Goal: Information Seeking & Learning: Learn about a topic

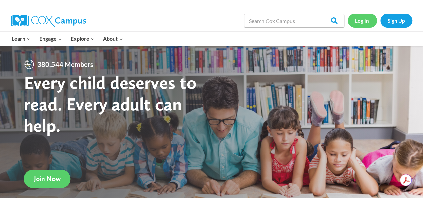
click at [360, 22] on link "Log In" at bounding box center [362, 21] width 29 height 14
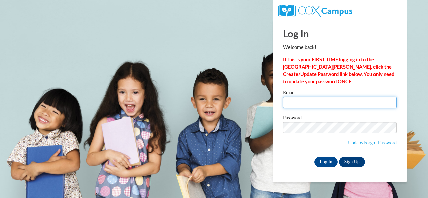
click at [337, 101] on input "Email" at bounding box center [340, 102] width 114 height 11
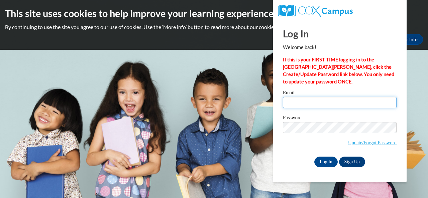
type input "e047986@muscogee.k12.ga.us"
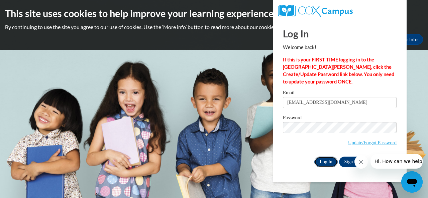
click at [324, 160] on input "Log In" at bounding box center [325, 162] width 23 height 11
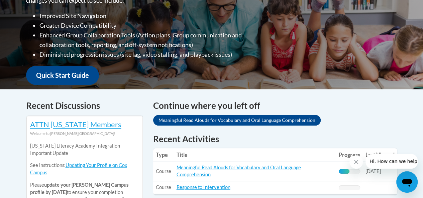
scroll to position [7, 0]
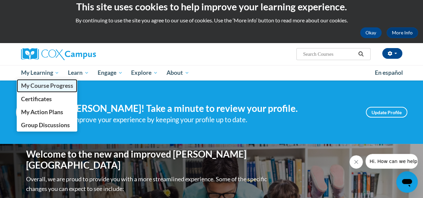
click at [43, 86] on span "My Course Progress" at bounding box center [47, 85] width 52 height 7
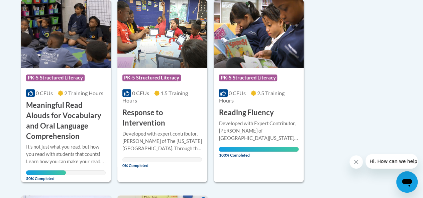
click at [68, 115] on h3 "Meaningful Read Alouds for Vocabulary and Oral Language Comprehension" at bounding box center [66, 120] width 80 height 41
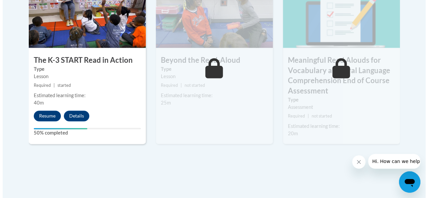
scroll to position [469, 0]
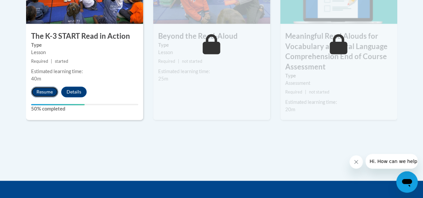
click at [48, 91] on button "Resume" at bounding box center [44, 92] width 27 height 11
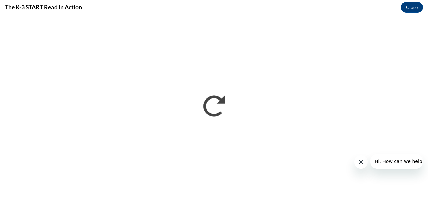
scroll to position [0, 0]
click at [359, 161] on icon "Close message from company" at bounding box center [360, 161] width 5 height 5
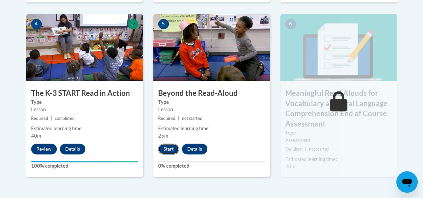
click at [163, 153] on button "Start" at bounding box center [168, 149] width 21 height 11
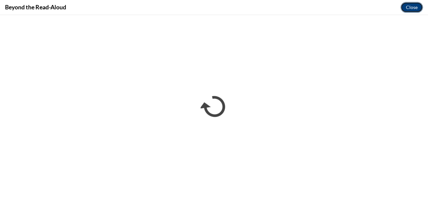
click at [411, 6] on button "Close" at bounding box center [411, 7] width 22 height 11
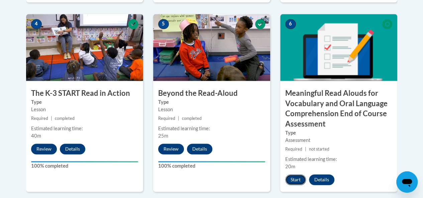
click at [291, 183] on button "Start" at bounding box center [295, 179] width 21 height 11
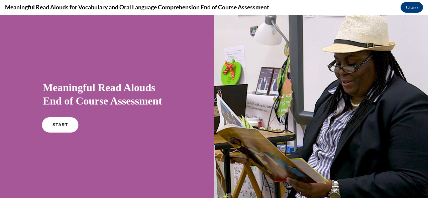
click at [58, 124] on span "START" at bounding box center [59, 125] width 15 height 5
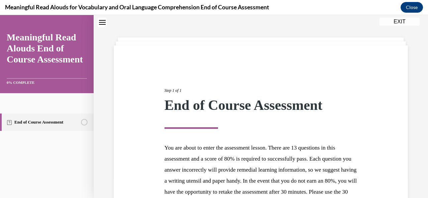
scroll to position [108, 0]
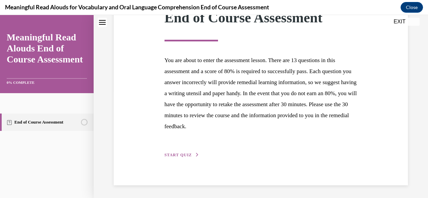
click at [182, 153] on span "START QUIZ" at bounding box center [177, 155] width 27 height 5
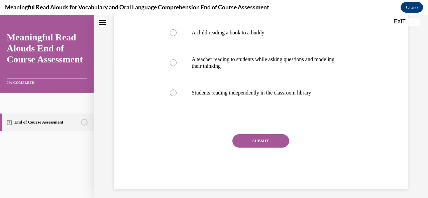
scroll to position [103, 0]
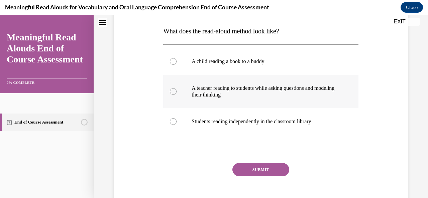
click at [236, 96] on p "A teacher reading to students while asking questions and modeling their thinking" at bounding box center [267, 91] width 150 height 13
click at [176, 95] on input "A teacher reading to students while asking questions and modeling their thinking" at bounding box center [173, 91] width 7 height 7
radio input "true"
click at [248, 169] on button "SUBMIT" at bounding box center [260, 169] width 57 height 13
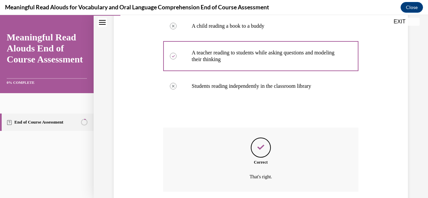
scroll to position [190, 0]
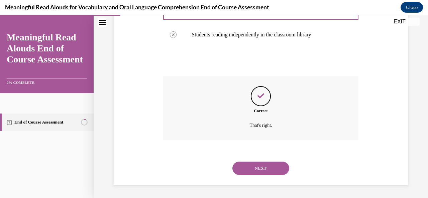
click at [264, 169] on button "NEXT" at bounding box center [260, 168] width 57 height 13
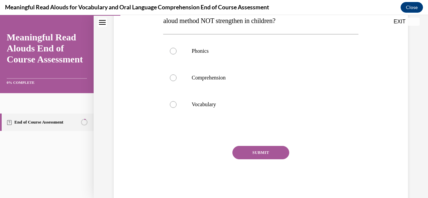
scroll to position [127, 0]
click at [238, 55] on label "Phonics" at bounding box center [260, 50] width 195 height 27
click at [176, 54] on input "Phonics" at bounding box center [173, 50] width 7 height 7
radio input "true"
click at [255, 149] on button "SUBMIT" at bounding box center [260, 152] width 57 height 13
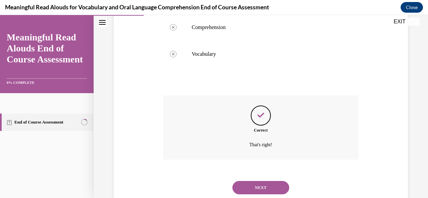
scroll to position [197, 0]
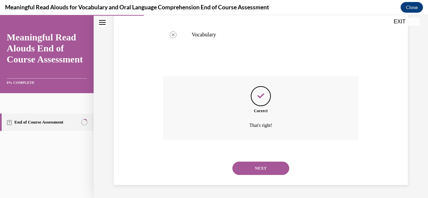
click at [258, 166] on button "NEXT" at bounding box center [260, 168] width 57 height 13
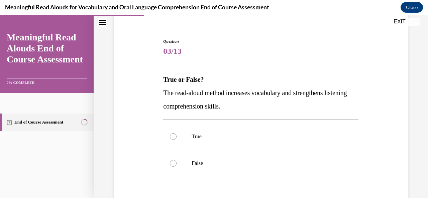
scroll to position [63, 0]
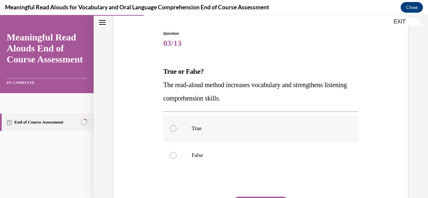
click at [220, 125] on p "True" at bounding box center [267, 128] width 150 height 7
click at [176, 125] on input "True" at bounding box center [173, 128] width 7 height 7
radio input "true"
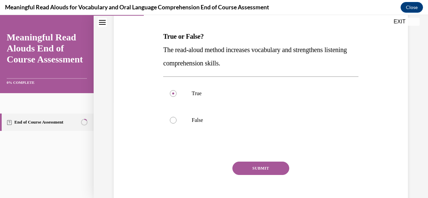
click at [257, 170] on button "SUBMIT" at bounding box center [260, 168] width 57 height 13
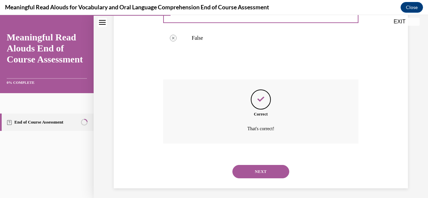
scroll to position [183, 0]
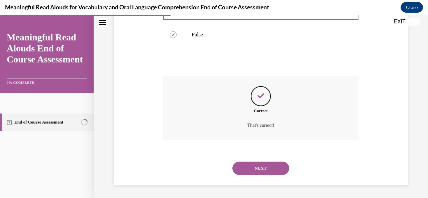
click at [261, 169] on button "NEXT" at bounding box center [260, 168] width 57 height 13
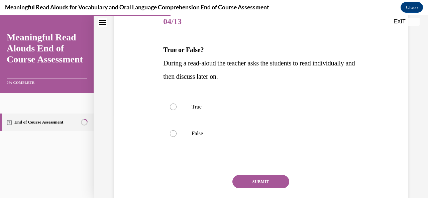
scroll to position [79, 0]
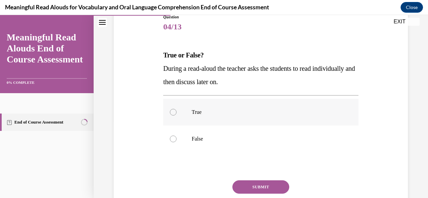
click at [190, 115] on label "True" at bounding box center [260, 112] width 195 height 27
click at [176, 115] on input "True" at bounding box center [173, 112] width 7 height 7
radio input "true"
click at [253, 190] on button "SUBMIT" at bounding box center [260, 186] width 57 height 13
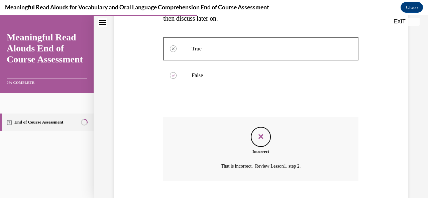
scroll to position [183, 0]
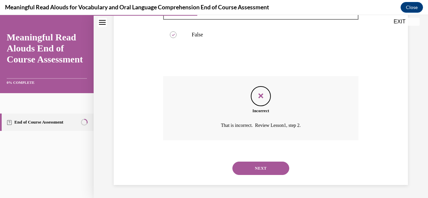
click at [261, 168] on button "NEXT" at bounding box center [260, 168] width 57 height 13
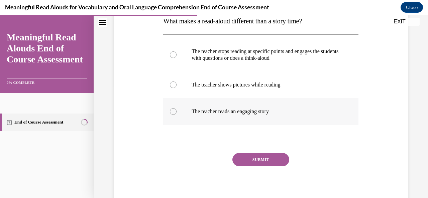
scroll to position [112, 0]
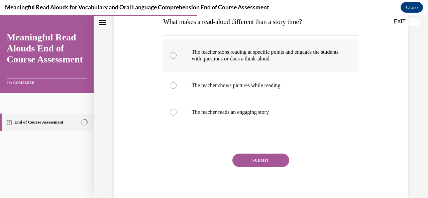
click at [232, 59] on p "The teacher stops reading at specific points and engages the students with ques…" at bounding box center [267, 55] width 150 height 13
click at [176, 59] on input "The teacher stops reading at specific points and engages the students with ques…" at bounding box center [173, 55] width 7 height 7
radio input "true"
click at [246, 158] on button "SUBMIT" at bounding box center [260, 160] width 57 height 13
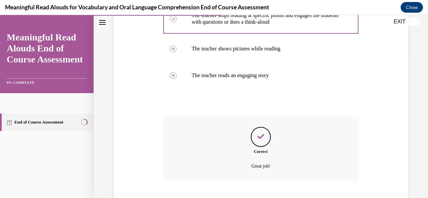
scroll to position [190, 0]
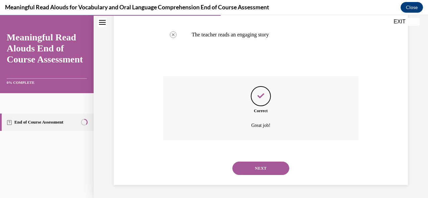
click at [256, 170] on button "NEXT" at bounding box center [260, 168] width 57 height 13
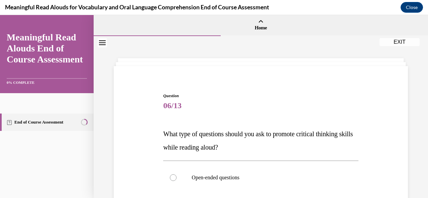
scroll to position [63, 0]
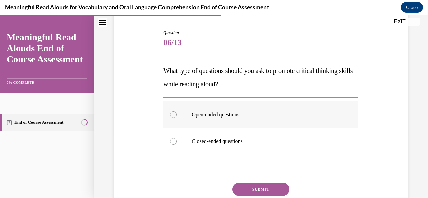
click at [241, 112] on p "Open-ended questions" at bounding box center [267, 114] width 150 height 7
click at [176, 112] on input "Open-ended questions" at bounding box center [173, 114] width 7 height 7
radio input "true"
click at [250, 190] on button "SUBMIT" at bounding box center [260, 189] width 57 height 13
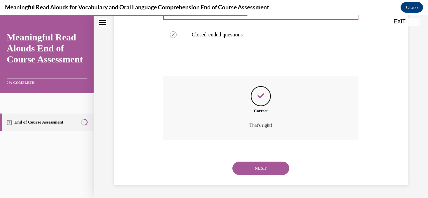
scroll to position [170, 0]
click at [257, 169] on button "NEXT" at bounding box center [260, 168] width 57 height 13
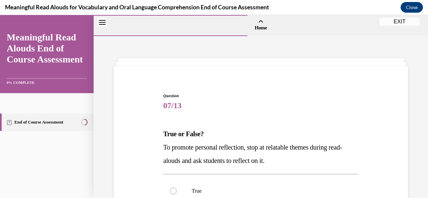
scroll to position [93, 0]
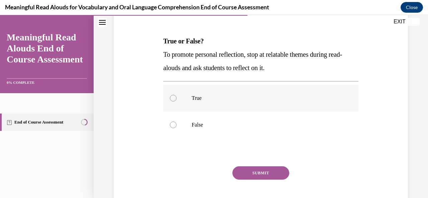
click at [209, 92] on label "True" at bounding box center [260, 98] width 195 height 27
click at [176, 95] on input "True" at bounding box center [173, 98] width 7 height 7
radio input "true"
click at [246, 171] on button "SUBMIT" at bounding box center [260, 172] width 57 height 13
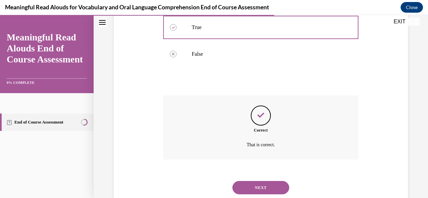
scroll to position [183, 0]
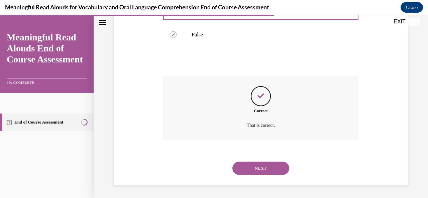
click at [256, 166] on button "NEXT" at bounding box center [260, 168] width 57 height 13
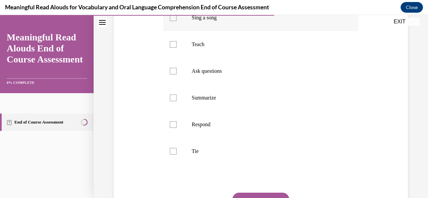
scroll to position [154, 0]
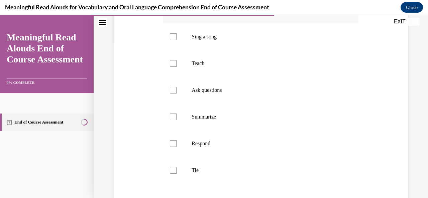
click at [207, 13] on p "State the purpose" at bounding box center [267, 10] width 150 height 7
click at [176, 13] on input "State the purpose" at bounding box center [173, 10] width 7 height 7
checkbox input "true"
click at [194, 67] on p "Teach" at bounding box center [267, 63] width 150 height 7
click at [176, 67] on input "Teach" at bounding box center [173, 63] width 7 height 7
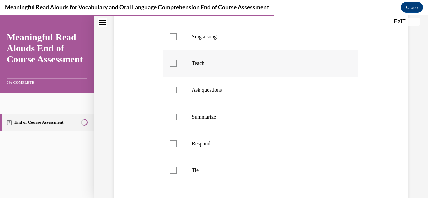
checkbox input "true"
click at [199, 119] on label "Summarize" at bounding box center [260, 117] width 195 height 27
click at [176, 119] on input "Summarize" at bounding box center [173, 117] width 7 height 7
checkbox input "true"
click at [211, 104] on label "Ask questions" at bounding box center [260, 90] width 195 height 27
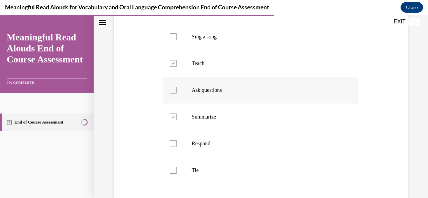
click at [176, 94] on input "Ask questions" at bounding box center [173, 90] width 7 height 7
checkbox input "true"
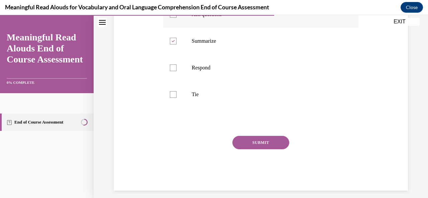
scroll to position [249, 0]
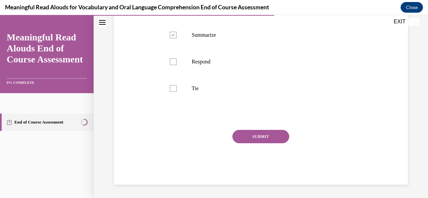
click at [251, 136] on button "SUBMIT" at bounding box center [260, 136] width 57 height 13
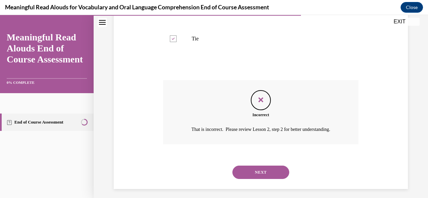
scroll to position [290, 0]
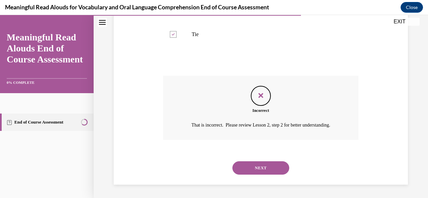
click at [254, 175] on button "NEXT" at bounding box center [260, 167] width 57 height 13
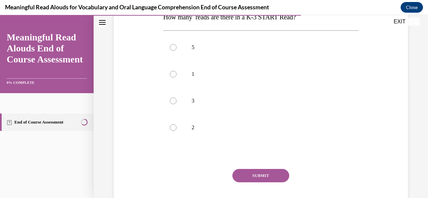
scroll to position [118, 0]
click at [211, 98] on p "3" at bounding box center [267, 100] width 150 height 7
click at [176, 98] on input "3" at bounding box center [173, 100] width 7 height 7
radio input "true"
click at [240, 177] on button "SUBMIT" at bounding box center [260, 174] width 57 height 13
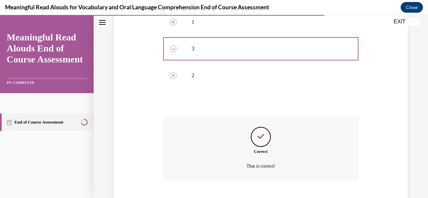
scroll to position [210, 0]
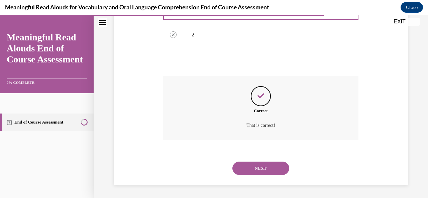
click at [260, 165] on button "NEXT" at bounding box center [260, 168] width 57 height 13
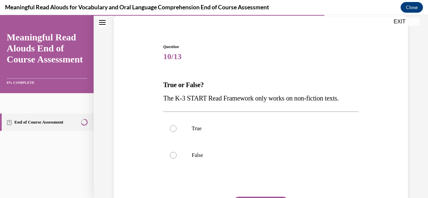
scroll to position [55, 0]
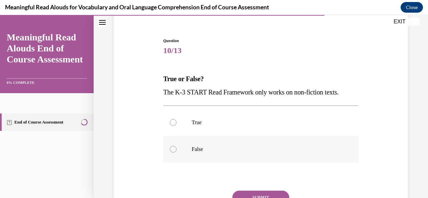
click at [223, 137] on label "False" at bounding box center [260, 149] width 195 height 27
click at [176, 146] on input "False" at bounding box center [173, 149] width 7 height 7
radio input "true"
click at [241, 193] on button "SUBMIT" at bounding box center [260, 197] width 57 height 13
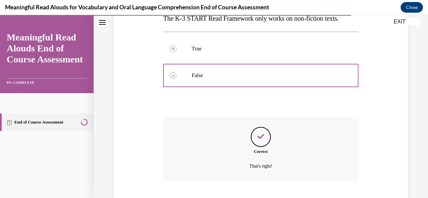
scroll to position [170, 0]
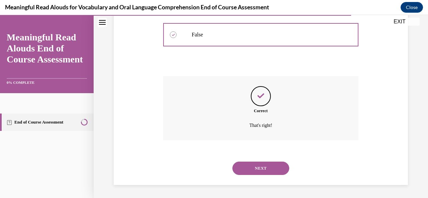
click at [259, 164] on button "NEXT" at bounding box center [260, 168] width 57 height 13
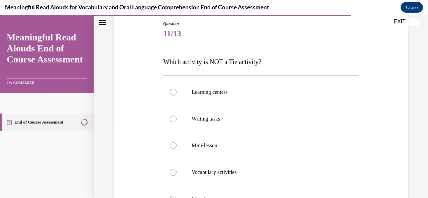
scroll to position [102, 0]
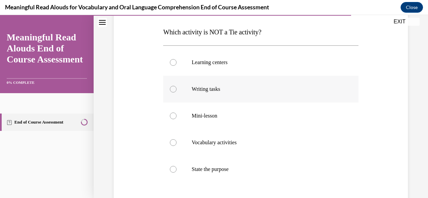
click at [249, 91] on p "Writing tasks" at bounding box center [267, 89] width 150 height 7
click at [176, 91] on input "Writing tasks" at bounding box center [173, 89] width 7 height 7
radio input "true"
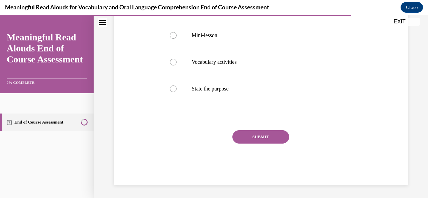
click at [263, 136] on button "SUBMIT" at bounding box center [260, 136] width 57 height 13
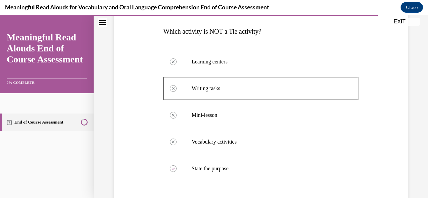
scroll to position [237, 0]
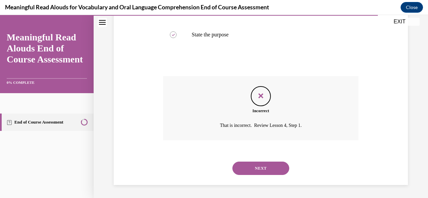
click at [254, 172] on button "NEXT" at bounding box center [260, 168] width 57 height 13
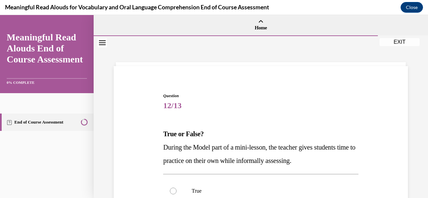
scroll to position [89, 0]
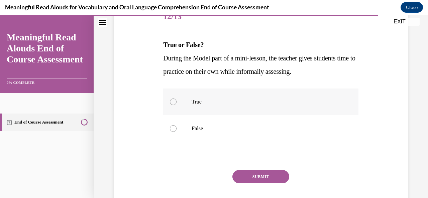
click at [211, 97] on label "True" at bounding box center [260, 102] width 195 height 27
click at [176, 99] on input "True" at bounding box center [173, 102] width 7 height 7
radio input "true"
click at [246, 177] on button "SUBMIT" at bounding box center [260, 176] width 57 height 13
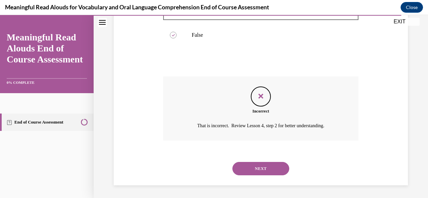
scroll to position [183, 0]
click at [256, 174] on button "NEXT" at bounding box center [260, 168] width 57 height 13
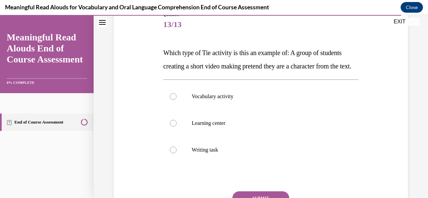
scroll to position [125, 0]
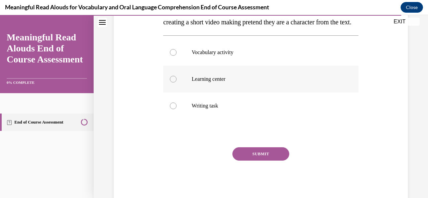
click at [237, 93] on label "Learning center" at bounding box center [260, 79] width 195 height 27
click at [176, 83] on input "Learning center" at bounding box center [173, 79] width 7 height 7
radio input "true"
click at [243, 154] on div "Question 13/13 Which type of Tie activity is this an example of: A group of stu…" at bounding box center [260, 85] width 195 height 235
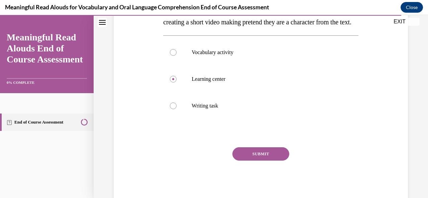
click at [259, 161] on button "SUBMIT" at bounding box center [260, 153] width 57 height 13
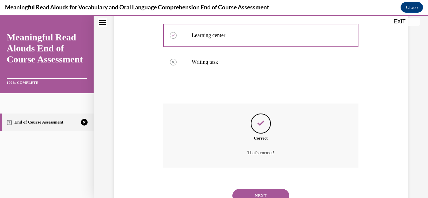
scroll to position [210, 0]
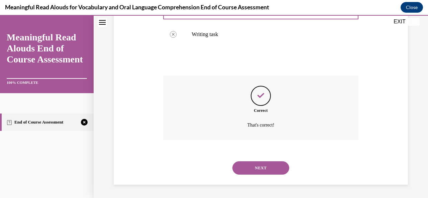
click at [262, 171] on button "NEXT" at bounding box center [260, 167] width 57 height 13
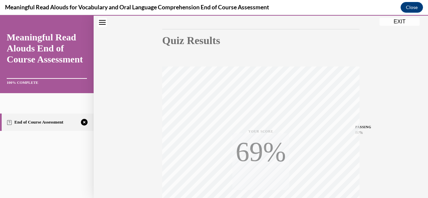
scroll to position [159, 0]
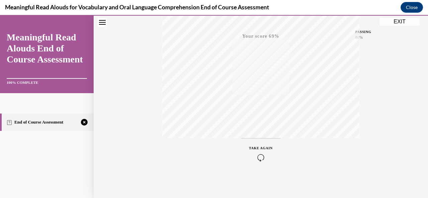
click at [261, 154] on icon "button" at bounding box center [261, 157] width 24 height 7
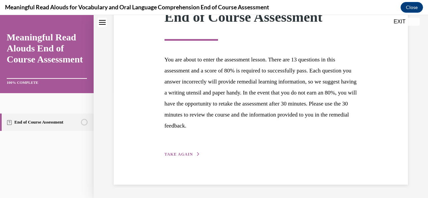
scroll to position [104, 0]
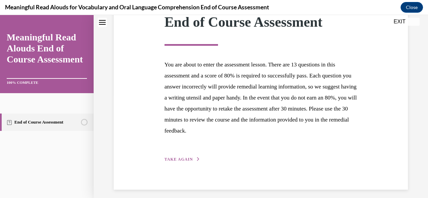
click at [192, 163] on div "Step 1 of 1 End of Course Assessment You are about to enter the assessment less…" at bounding box center [261, 76] width 294 height 228
click at [192, 158] on button "TAKE AGAIN" at bounding box center [182, 159] width 36 height 6
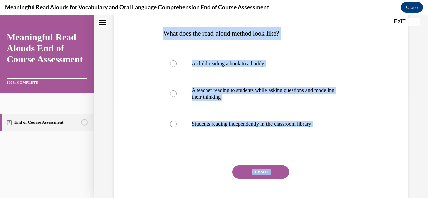
scroll to position [101, 0]
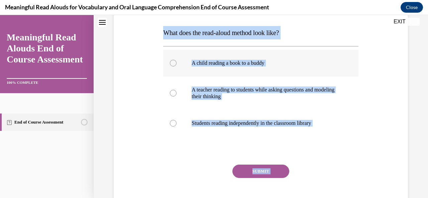
click at [350, 53] on label "A child reading a book to a buddy" at bounding box center [260, 63] width 195 height 27
click at [176, 60] on input "A child reading a book to a buddy" at bounding box center [173, 63] width 7 height 7
radio input "true"
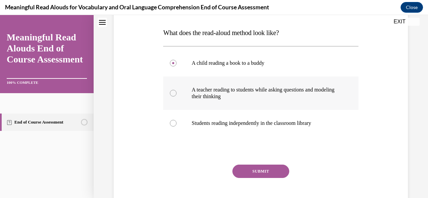
click at [233, 88] on p "A teacher reading to students while asking questions and modeling their thinking" at bounding box center [267, 93] width 150 height 13
click at [176, 90] on input "A teacher reading to students while asking questions and modeling their thinking" at bounding box center [173, 93] width 7 height 7
radio input "true"
click at [256, 169] on button "SUBMIT" at bounding box center [260, 171] width 57 height 13
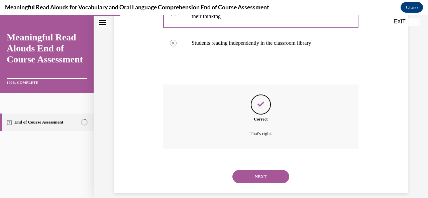
scroll to position [190, 0]
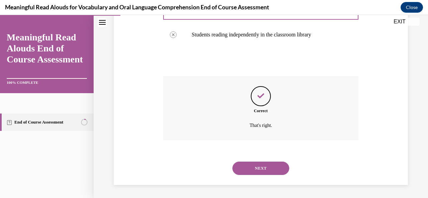
click at [255, 167] on button "NEXT" at bounding box center [260, 168] width 57 height 13
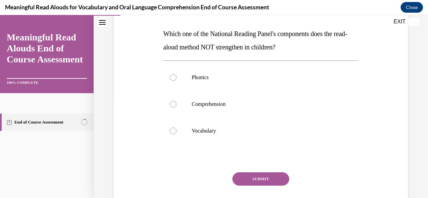
scroll to position [101, 0]
click at [222, 72] on label "Phonics" at bounding box center [260, 77] width 195 height 27
click at [176, 74] on input "Phonics" at bounding box center [173, 77] width 7 height 7
radio input "true"
click at [258, 175] on button "SUBMIT" at bounding box center [260, 178] width 57 height 13
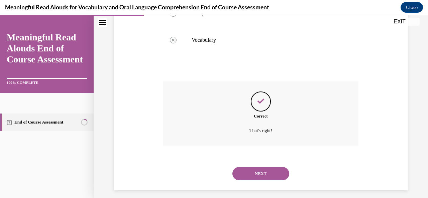
scroll to position [197, 0]
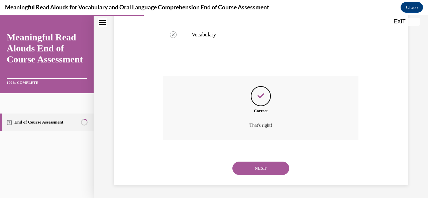
click at [260, 171] on button "NEXT" at bounding box center [260, 168] width 57 height 13
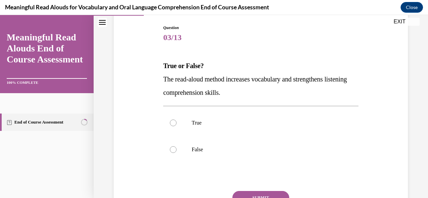
scroll to position [69, 0]
click at [205, 121] on p "True" at bounding box center [267, 122] width 150 height 7
click at [176, 121] on input "True" at bounding box center [173, 122] width 7 height 7
radio input "true"
click at [251, 192] on button "SUBMIT" at bounding box center [260, 197] width 57 height 13
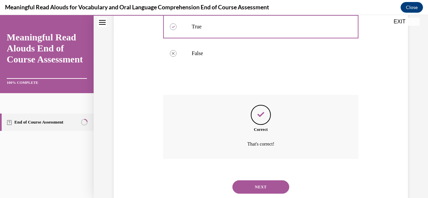
scroll to position [183, 0]
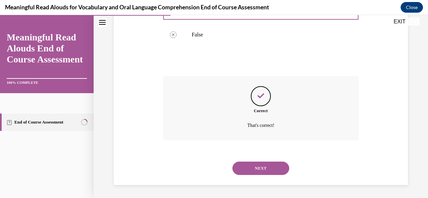
click at [260, 167] on button "NEXT" at bounding box center [260, 168] width 57 height 13
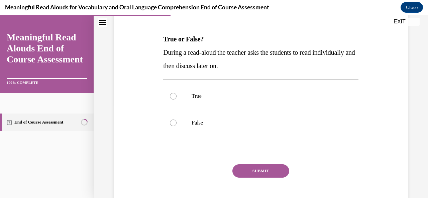
scroll to position [95, 0]
click at [212, 120] on p "False" at bounding box center [267, 122] width 150 height 7
click at [176, 120] on input "False" at bounding box center [173, 122] width 7 height 7
radio input "true"
click at [251, 177] on button "SUBMIT" at bounding box center [260, 170] width 57 height 13
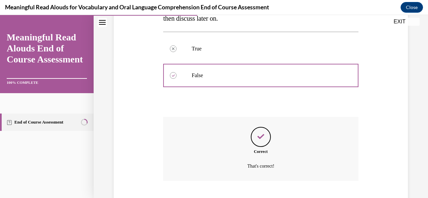
scroll to position [183, 0]
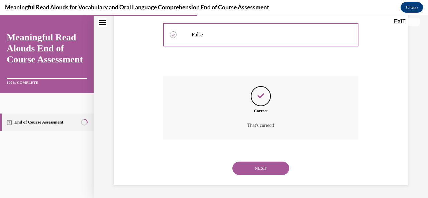
click at [257, 169] on button "NEXT" at bounding box center [260, 168] width 57 height 13
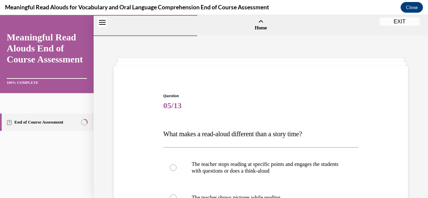
scroll to position [63, 0]
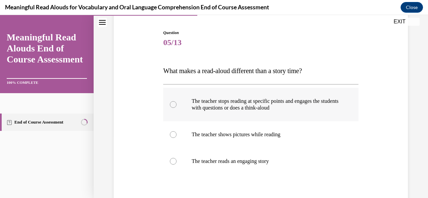
click at [237, 99] on p "The teacher stops reading at specific points and engages the students with ques…" at bounding box center [267, 104] width 150 height 13
click at [176, 101] on input "The teacher stops reading at specific points and engages the students with ques…" at bounding box center [173, 104] width 7 height 7
radio input "true"
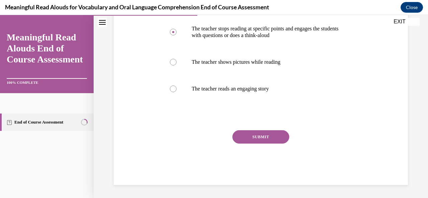
click at [241, 137] on button "SUBMIT" at bounding box center [260, 136] width 57 height 13
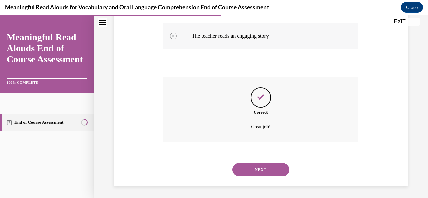
scroll to position [190, 0]
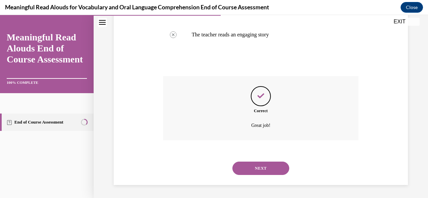
click at [259, 165] on button "NEXT" at bounding box center [260, 168] width 57 height 13
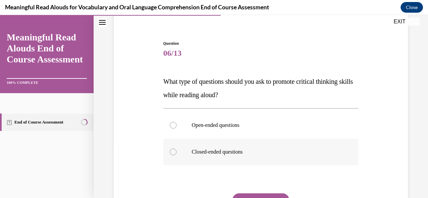
scroll to position [52, 0]
click at [229, 133] on label "Open-ended questions" at bounding box center [260, 125] width 195 height 27
click at [176, 129] on input "Open-ended questions" at bounding box center [173, 125] width 7 height 7
radio input "true"
click at [250, 194] on button "SUBMIT" at bounding box center [260, 200] width 57 height 13
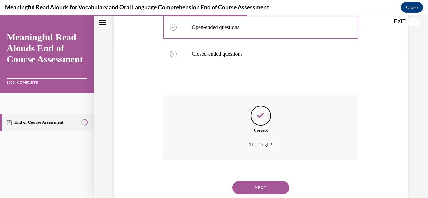
scroll to position [170, 0]
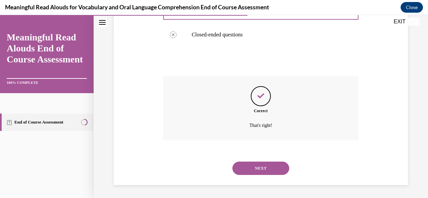
click at [259, 165] on button "NEXT" at bounding box center [260, 168] width 57 height 13
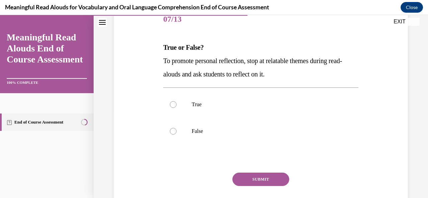
scroll to position [87, 0]
click at [201, 95] on label "True" at bounding box center [260, 104] width 195 height 27
click at [176, 101] on input "True" at bounding box center [173, 104] width 7 height 7
radio input "true"
click at [241, 176] on button "SUBMIT" at bounding box center [260, 178] width 57 height 13
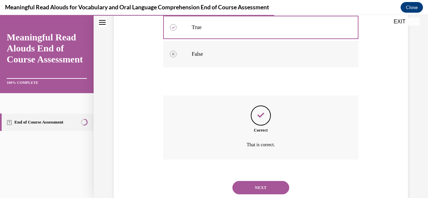
scroll to position [183, 0]
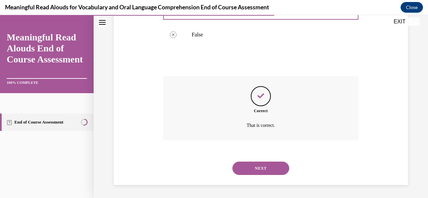
click at [248, 162] on button "NEXT" at bounding box center [260, 168] width 57 height 13
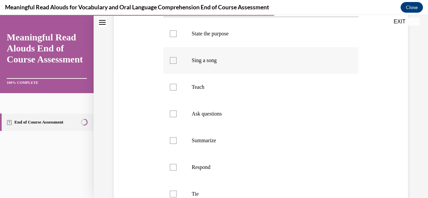
scroll to position [131, 0]
click at [249, 42] on label "State the purpose" at bounding box center [260, 33] width 195 height 27
click at [176, 37] on input "State the purpose" at bounding box center [173, 33] width 7 height 7
checkbox input "true"
click at [213, 90] on p "Teach" at bounding box center [267, 87] width 150 height 7
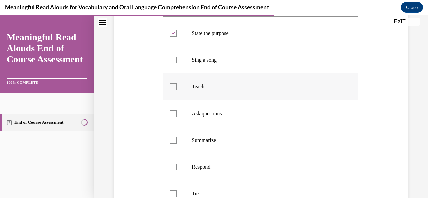
click at [176, 90] on input "Teach" at bounding box center [173, 87] width 7 height 7
checkbox input "true"
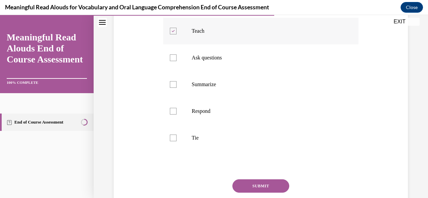
scroll to position [188, 0]
click at [228, 71] on label "Ask questions" at bounding box center [260, 57] width 195 height 27
click at [176, 60] on input "Ask questions" at bounding box center [173, 57] width 7 height 7
checkbox input "true"
click at [198, 141] on label "Tie" at bounding box center [260, 137] width 195 height 27
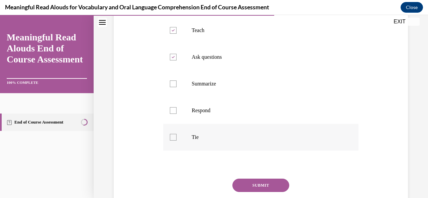
click at [176, 141] on input "Tie" at bounding box center [173, 137] width 7 height 7
checkbox input "true"
click at [209, 114] on p "Respond" at bounding box center [267, 110] width 150 height 7
click at [176, 114] on input "Respond" at bounding box center [173, 110] width 7 height 7
checkbox input "true"
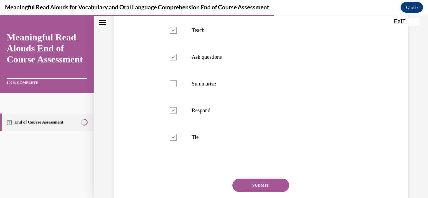
click at [237, 191] on div "Question 08/13 Select the components that make up the K-3 START Read Framework.…" at bounding box center [260, 69] width 195 height 328
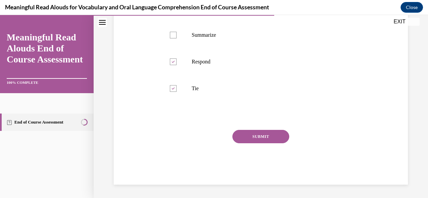
click at [264, 135] on button "SUBMIT" at bounding box center [260, 136] width 57 height 13
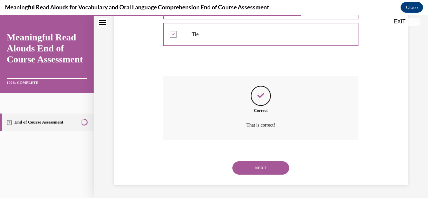
scroll to position [303, 0]
click at [255, 169] on button "NEXT" at bounding box center [260, 167] width 57 height 13
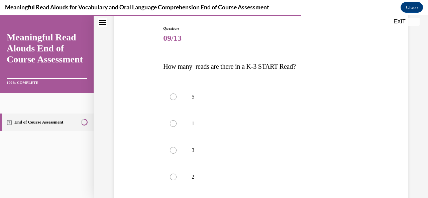
scroll to position [101, 0]
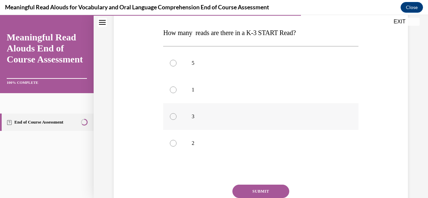
click at [193, 118] on p "3" at bounding box center [267, 116] width 150 height 7
click at [176, 118] on input "3" at bounding box center [173, 116] width 7 height 7
radio input "true"
click at [248, 187] on button "SUBMIT" at bounding box center [260, 191] width 57 height 13
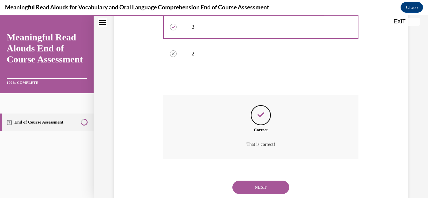
scroll to position [210, 0]
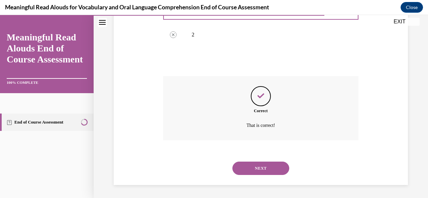
click at [254, 167] on button "NEXT" at bounding box center [260, 168] width 57 height 13
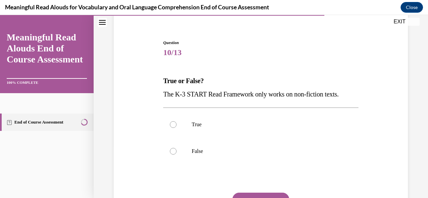
scroll to position [68, 0]
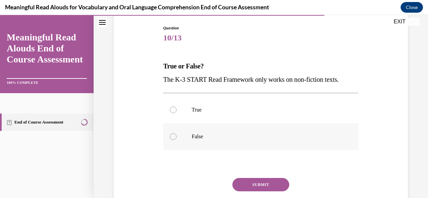
click at [207, 139] on p "False" at bounding box center [267, 136] width 150 height 7
click at [176, 139] on input "False" at bounding box center [173, 136] width 7 height 7
radio input "true"
click at [254, 187] on button "SUBMIT" at bounding box center [260, 184] width 57 height 13
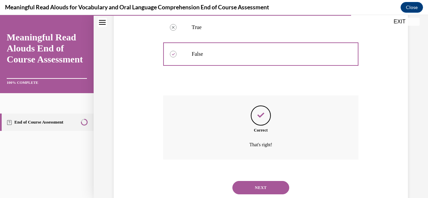
scroll to position [170, 0]
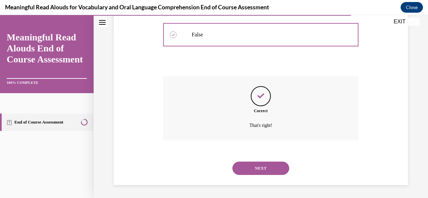
click at [254, 169] on button "NEXT" at bounding box center [260, 168] width 57 height 13
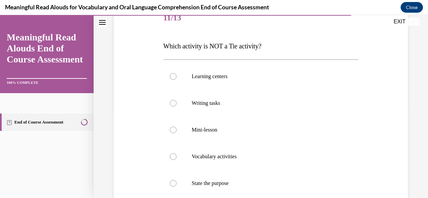
scroll to position [90, 0]
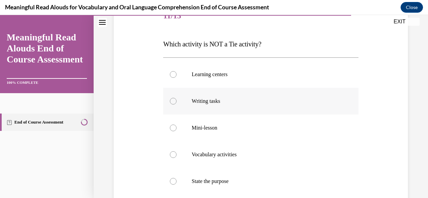
click at [240, 108] on label "Writing tasks" at bounding box center [260, 101] width 195 height 27
click at [176, 105] on input "Writing tasks" at bounding box center [173, 101] width 7 height 7
radio input "true"
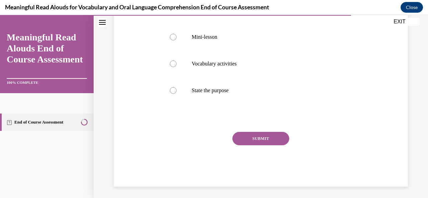
click at [252, 143] on button "SUBMIT" at bounding box center [260, 138] width 57 height 13
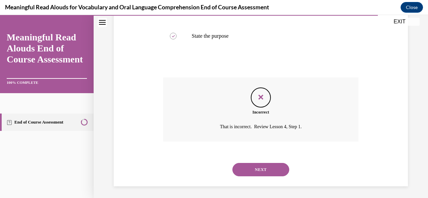
scroll to position [237, 0]
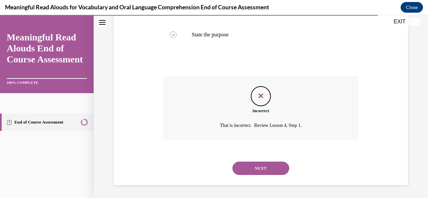
click at [254, 168] on button "NEXT" at bounding box center [260, 168] width 57 height 13
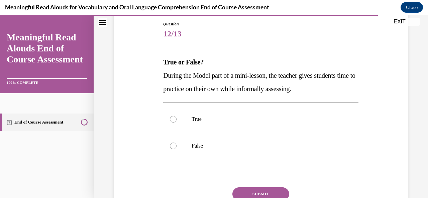
scroll to position [78, 0]
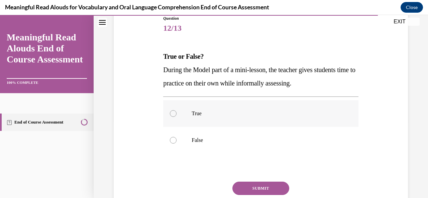
click at [211, 113] on p "True" at bounding box center [267, 113] width 150 height 7
click at [176, 113] on input "True" at bounding box center [173, 113] width 7 height 7
radio input "true"
click at [217, 148] on label "False" at bounding box center [260, 140] width 195 height 27
click at [176, 144] on input "False" at bounding box center [173, 140] width 7 height 7
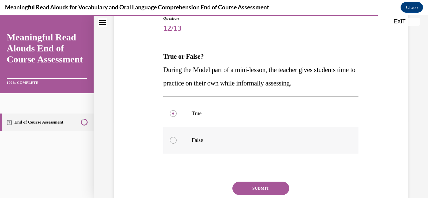
radio input "true"
click at [249, 187] on button "SUBMIT" at bounding box center [260, 188] width 57 height 13
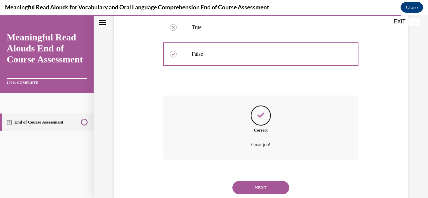
scroll to position [183, 0]
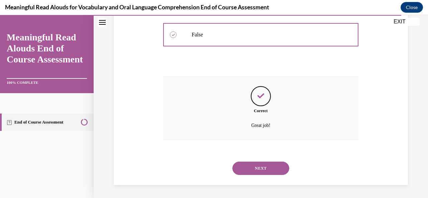
click at [262, 161] on div "NEXT" at bounding box center [260, 168] width 195 height 27
click at [248, 167] on button "NEXT" at bounding box center [260, 168] width 57 height 13
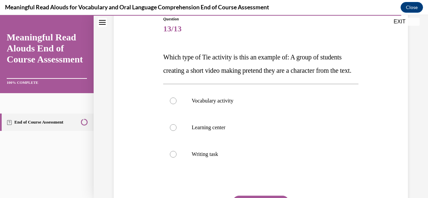
scroll to position [111, 0]
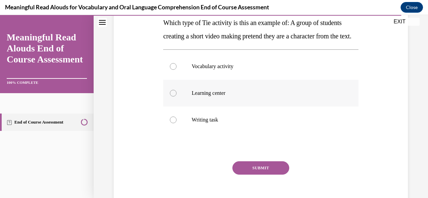
click at [208, 97] on p "Learning center" at bounding box center [267, 93] width 150 height 7
click at [176, 97] on input "Learning center" at bounding box center [173, 93] width 7 height 7
radio input "true"
click at [248, 175] on button "SUBMIT" at bounding box center [260, 167] width 57 height 13
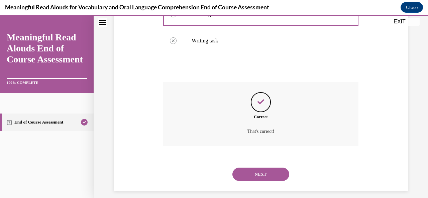
scroll to position [210, 0]
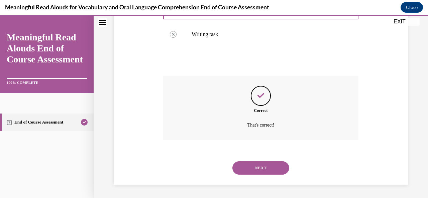
click at [258, 168] on button "NEXT" at bounding box center [260, 167] width 57 height 13
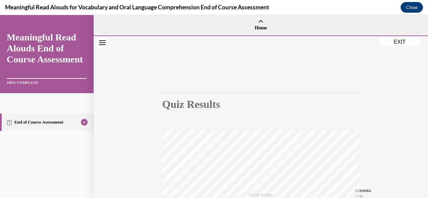
scroll to position [159, 0]
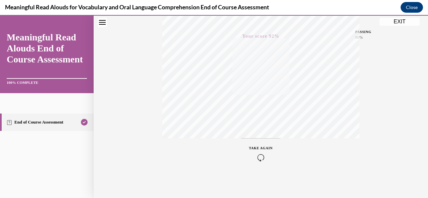
click at [395, 23] on button "EXIT" at bounding box center [399, 22] width 40 height 8
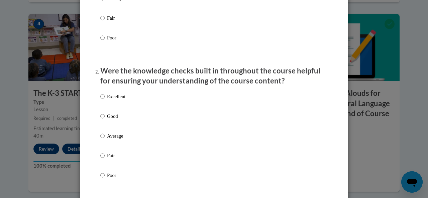
scroll to position [100, 0]
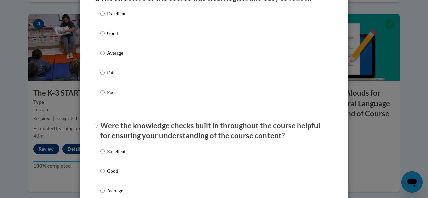
click at [114, 17] on p "Excellent" at bounding box center [116, 13] width 18 height 7
click at [105, 17] on input "Excellent" at bounding box center [102, 13] width 4 height 7
radio input "true"
click at [120, 155] on p "Excellent" at bounding box center [116, 151] width 18 height 7
click at [105, 155] on input "Excellent" at bounding box center [102, 151] width 4 height 7
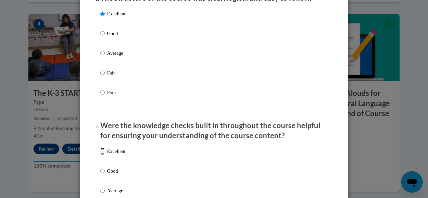
radio input "true"
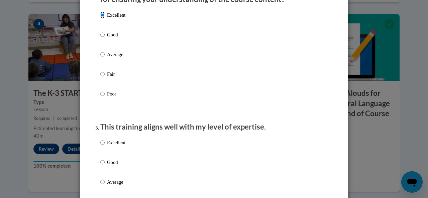
scroll to position [239, 0]
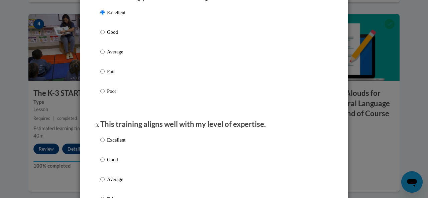
click at [117, 144] on p "Excellent" at bounding box center [116, 139] width 18 height 7
click at [105, 144] on input "Excellent" at bounding box center [102, 139] width 4 height 7
radio input "true"
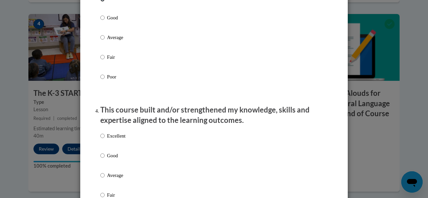
scroll to position [384, 0]
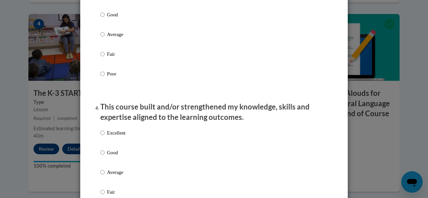
click at [116, 135] on div "Excellent Good Average Fair Poor" at bounding box center [112, 178] width 25 height 104
click at [106, 146] on label "Excellent" at bounding box center [112, 138] width 25 height 18
click at [105, 137] on input "Excellent" at bounding box center [102, 132] width 4 height 7
radio input "true"
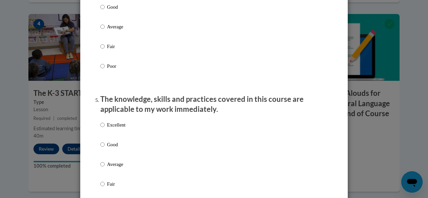
click at [109, 136] on label "Excellent" at bounding box center [112, 130] width 25 height 18
click at [105, 129] on input "Excellent" at bounding box center [102, 124] width 4 height 7
radio input "true"
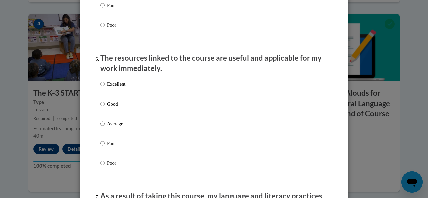
scroll to position [709, 0]
click at [108, 87] on p "Excellent" at bounding box center [116, 83] width 18 height 7
click at [105, 87] on input "Excellent" at bounding box center [102, 83] width 4 height 7
radio input "true"
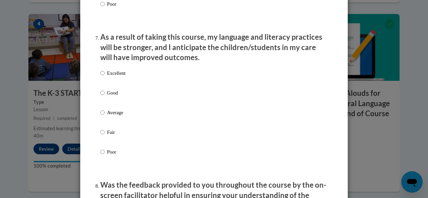
click at [108, 87] on label "Excellent" at bounding box center [112, 79] width 25 height 18
click at [105, 77] on input "Excellent" at bounding box center [102, 73] width 4 height 7
radio input "true"
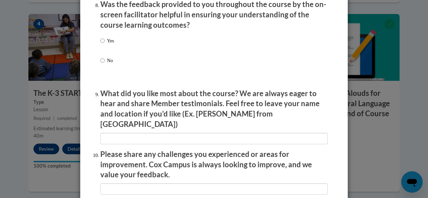
scroll to position [1049, 0]
click at [107, 45] on p "Yes" at bounding box center [110, 40] width 7 height 7
click at [104, 45] on input "Yes" at bounding box center [102, 40] width 4 height 7
radio input "true"
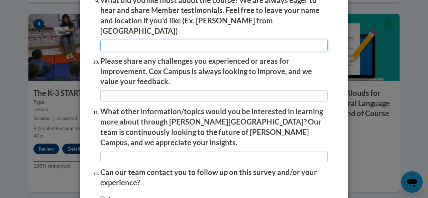
click at [183, 44] on input "textbox" at bounding box center [213, 45] width 227 height 11
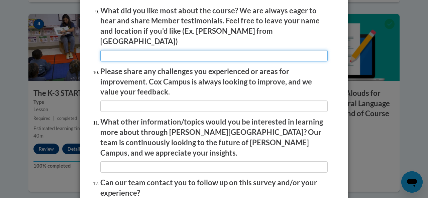
scroll to position [1192, 0]
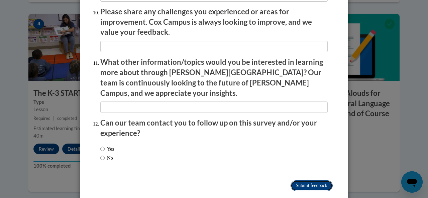
click at [290, 180] on input "Submit feedback" at bounding box center [311, 185] width 42 height 11
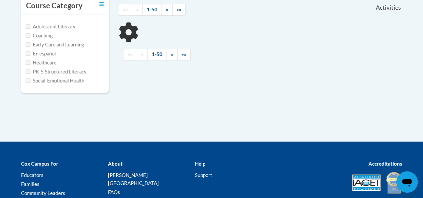
scroll to position [165, 0]
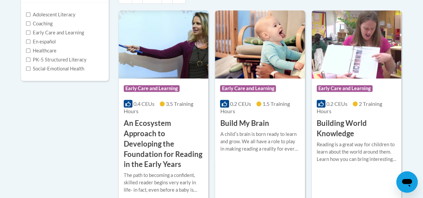
click at [71, 61] on label "PK-5 Structured Literacy" at bounding box center [56, 59] width 60 height 7
click at [30, 61] on input "PK-5 Structured Literacy" at bounding box center [28, 59] width 4 height 4
checkbox input "true"
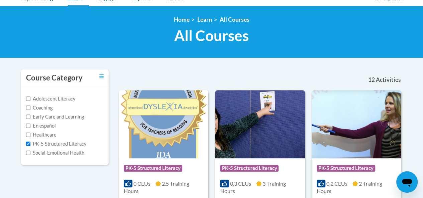
scroll to position [47, 0]
